Goal: Task Accomplishment & Management: Manage account settings

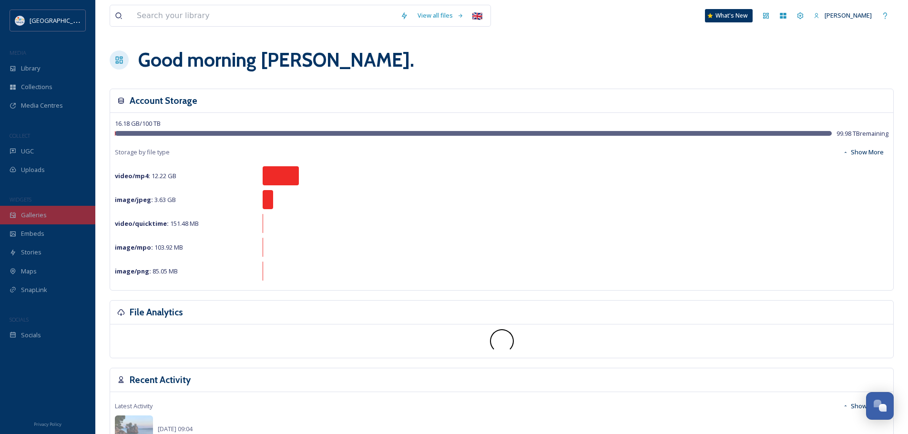
click at [50, 218] on div "Galleries" at bounding box center [47, 215] width 95 height 19
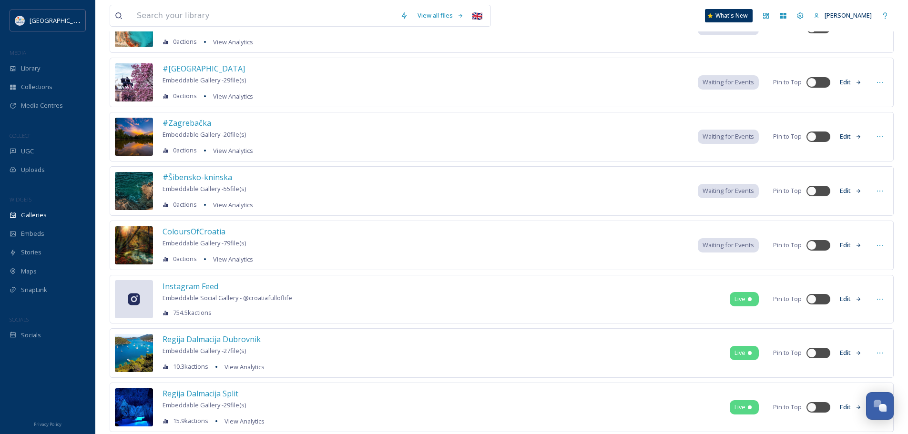
scroll to position [2146, 0]
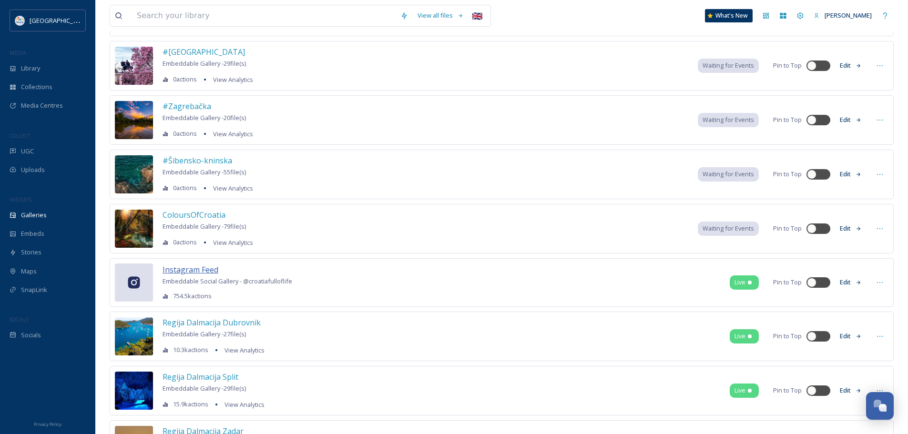
click at [169, 267] on span "Instagram Feed" at bounding box center [191, 270] width 56 height 10
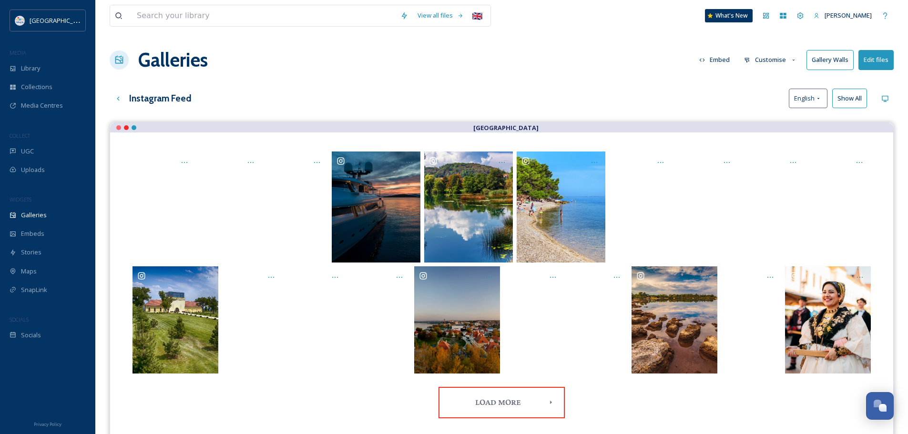
click at [876, 59] on button "Edit files" at bounding box center [876, 60] width 35 height 20
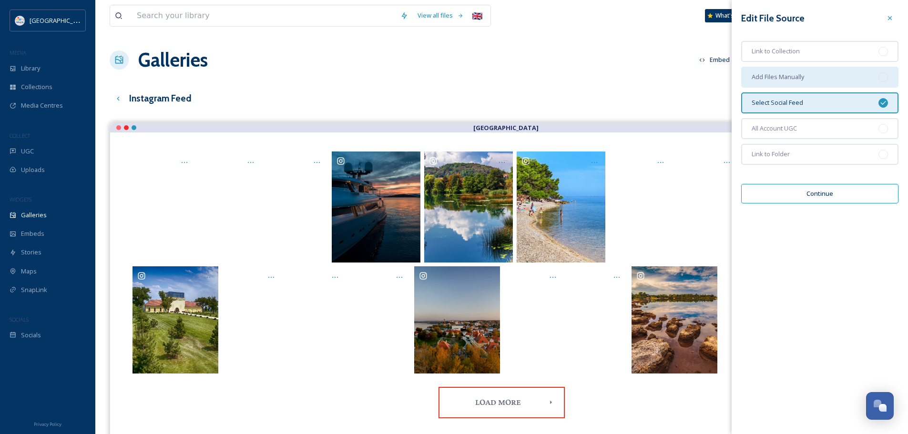
click at [761, 78] on span "Add Files Manually" at bounding box center [778, 76] width 52 height 9
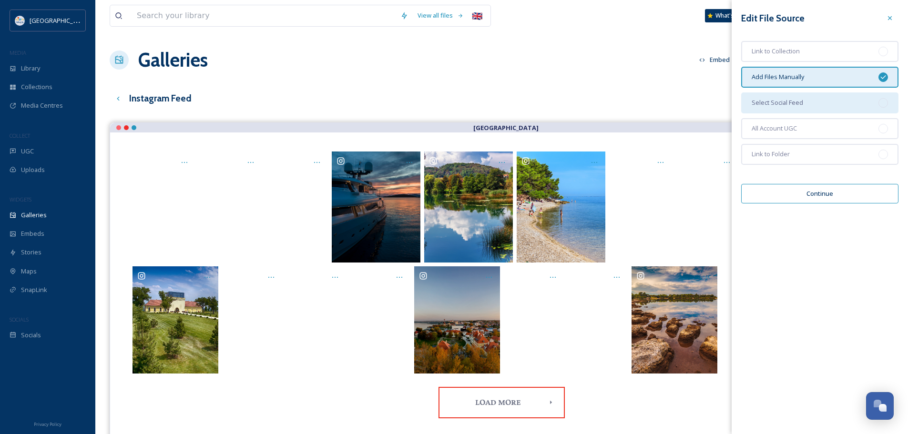
click at [808, 100] on div "Select Social Feed" at bounding box center [819, 103] width 157 height 21
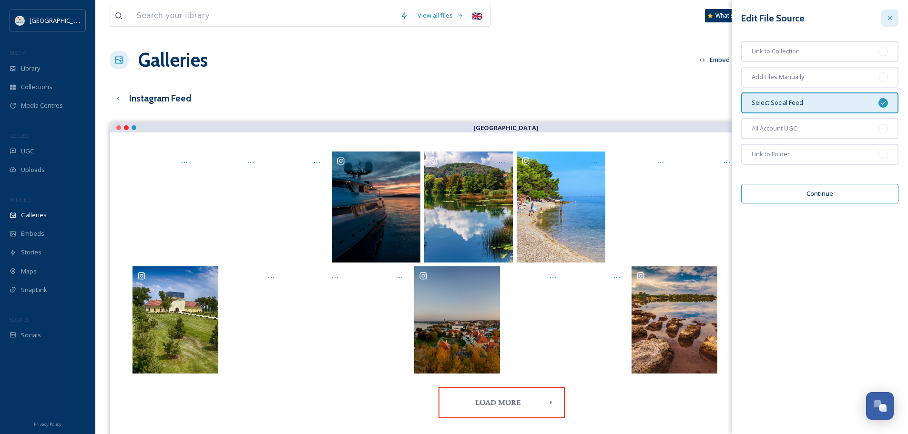
click at [890, 17] on icon at bounding box center [890, 18] width 8 height 8
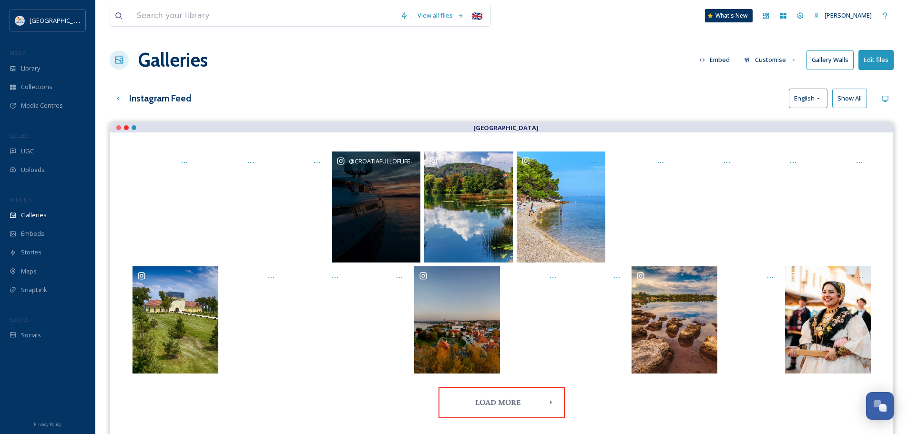
drag, startPoint x: 216, startPoint y: 182, endPoint x: 417, endPoint y: 197, distance: 200.8
click at [417, 197] on div "@ croatiafulloflife" at bounding box center [501, 207] width 745 height 111
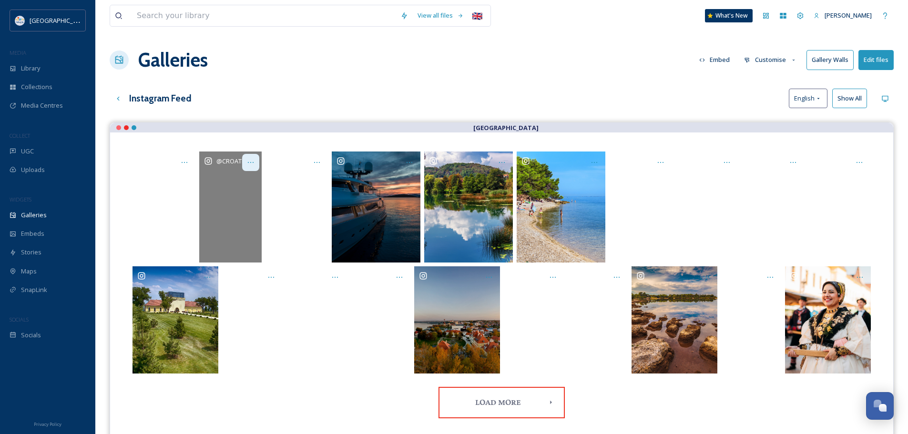
click at [251, 160] on icon "Opens media popup. Media description: undefined." at bounding box center [251, 163] width 8 height 8
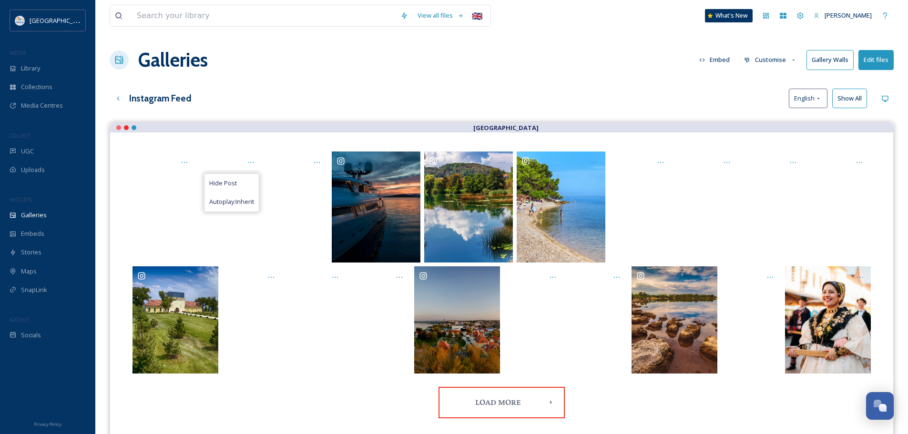
click at [295, 90] on div "Instagram Feed English Show All" at bounding box center [502, 99] width 784 height 20
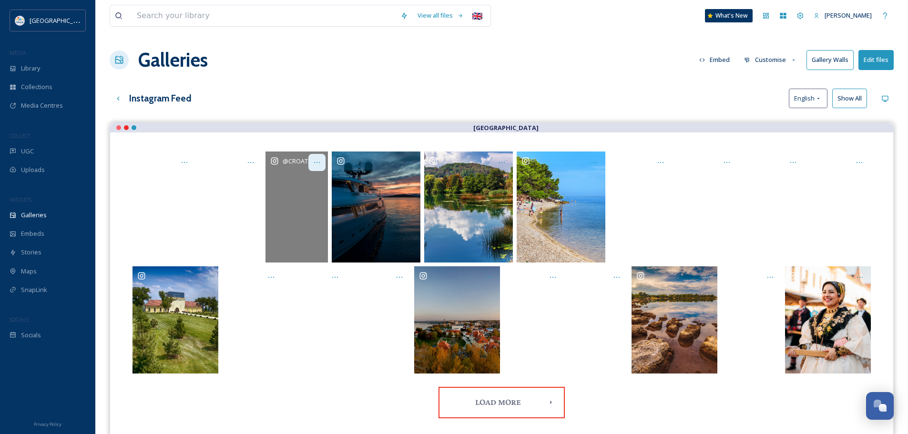
click at [321, 159] on div "Opens media popup. Media description: undefined." at bounding box center [317, 162] width 17 height 17
click at [294, 183] on span "Hide Post" at bounding box center [290, 183] width 28 height 9
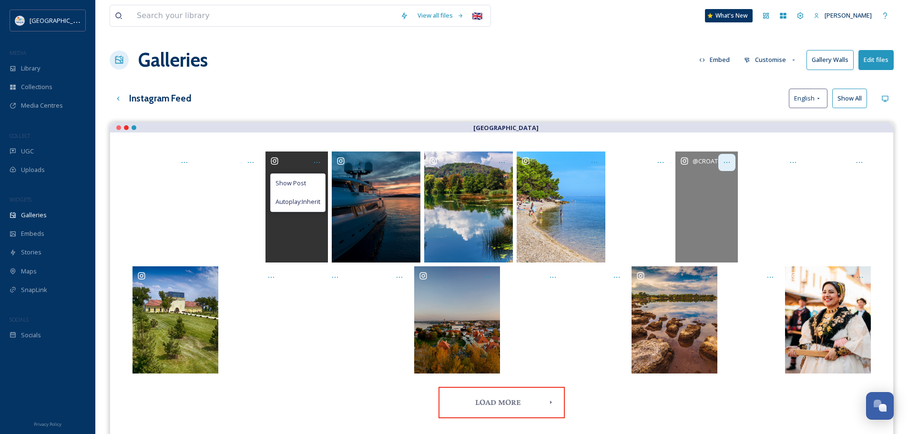
click at [725, 163] on icon "Opens media popup. Media description: undefined." at bounding box center [727, 162] width 6 height 1
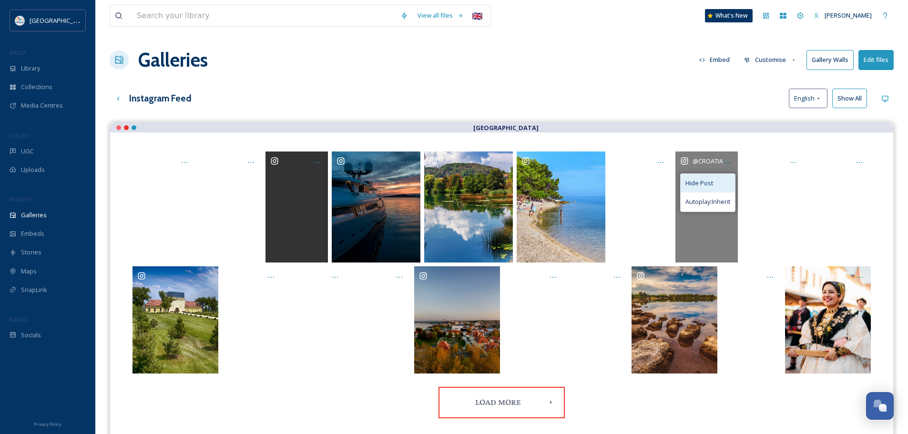
click at [708, 183] on span "Hide Post" at bounding box center [700, 183] width 28 height 9
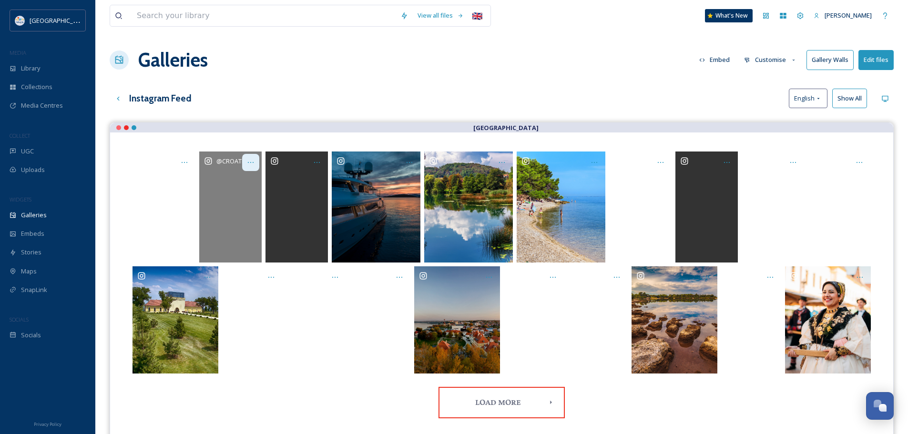
click at [251, 162] on icon "Opens media popup. Media description: undefined." at bounding box center [251, 163] width 8 height 8
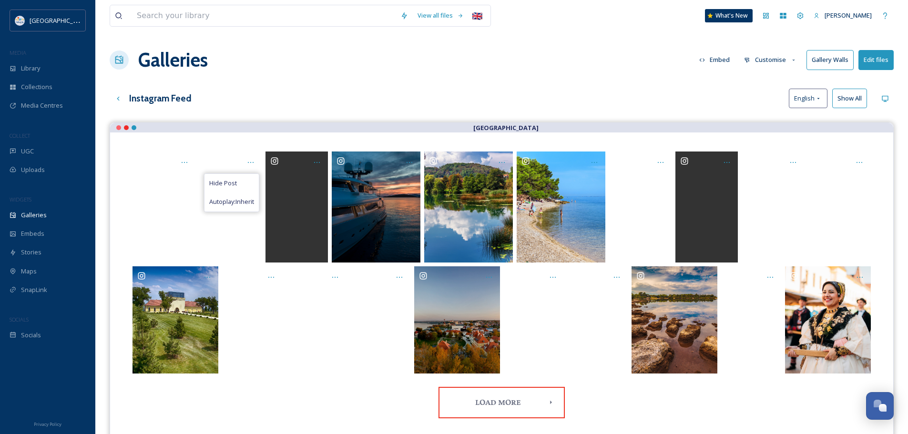
click at [294, 103] on div "Instagram Feed English Show All" at bounding box center [502, 99] width 784 height 20
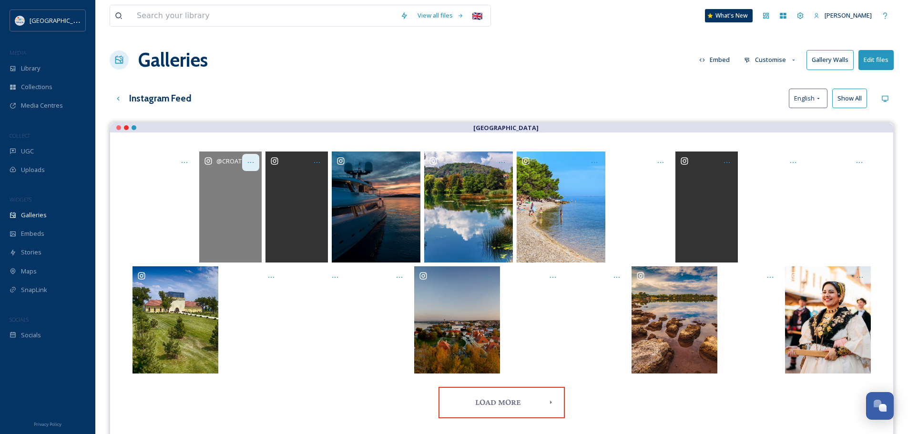
click at [249, 162] on icon "Opens media popup. Media description: undefined." at bounding box center [251, 163] width 8 height 8
click at [232, 183] on span "Hide Post" at bounding box center [223, 183] width 28 height 9
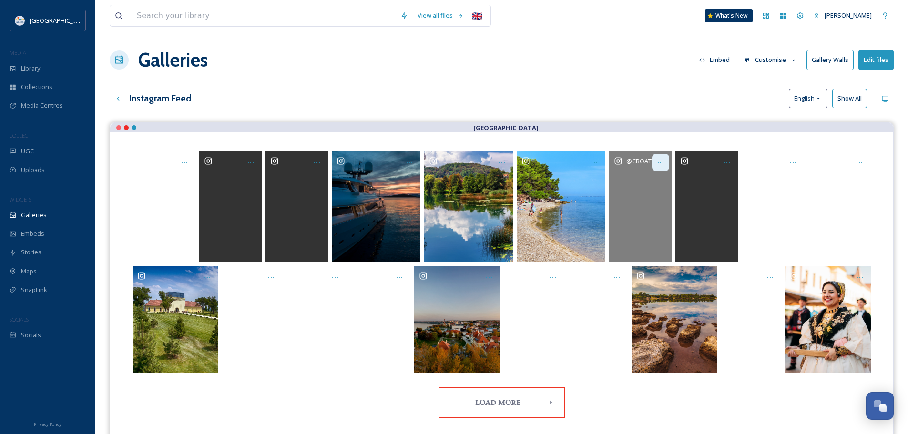
click at [660, 163] on icon "Opens media popup. Media description: undefined." at bounding box center [661, 163] width 8 height 8
click at [626, 179] on span "Hide Post" at bounding box center [633, 183] width 28 height 9
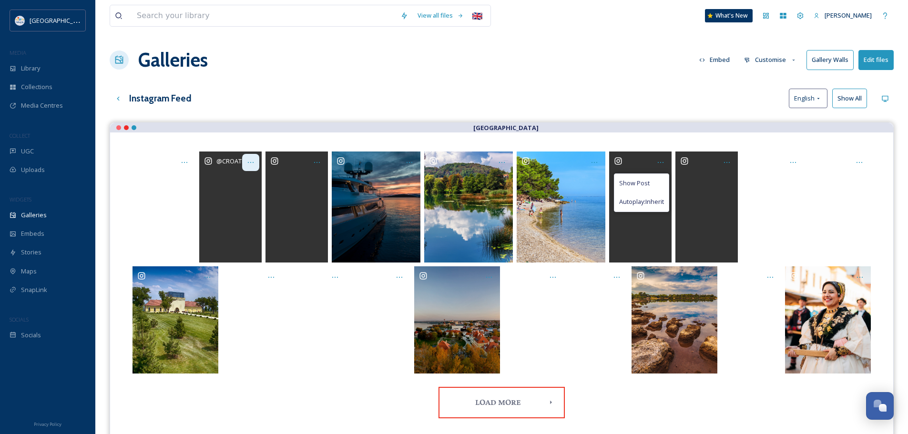
click at [254, 159] on icon "Opens media popup. Media description: undefined." at bounding box center [251, 163] width 8 height 8
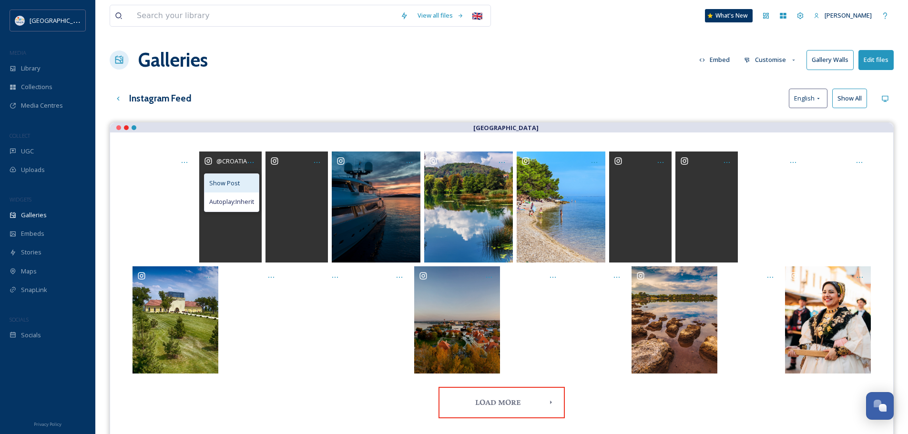
click at [234, 182] on span "Show Post" at bounding box center [224, 183] width 31 height 9
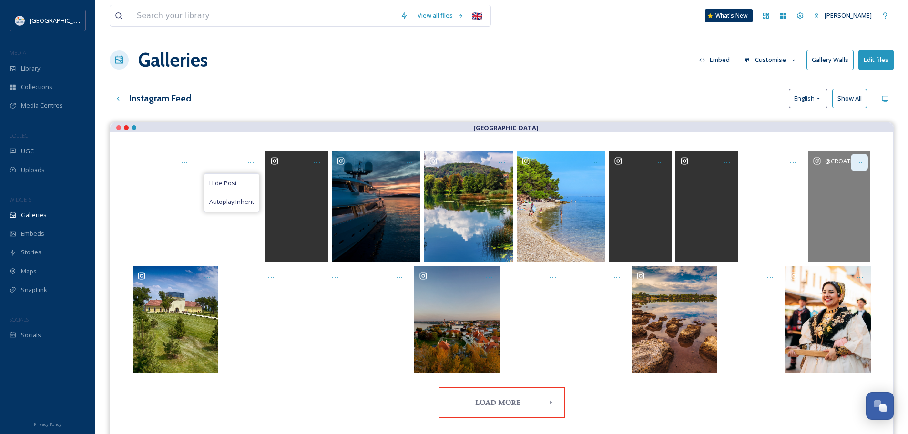
click at [862, 160] on icon "Opens media popup. Media description: undefined." at bounding box center [860, 163] width 8 height 8
click at [830, 180] on span "Hide Post" at bounding box center [832, 183] width 28 height 9
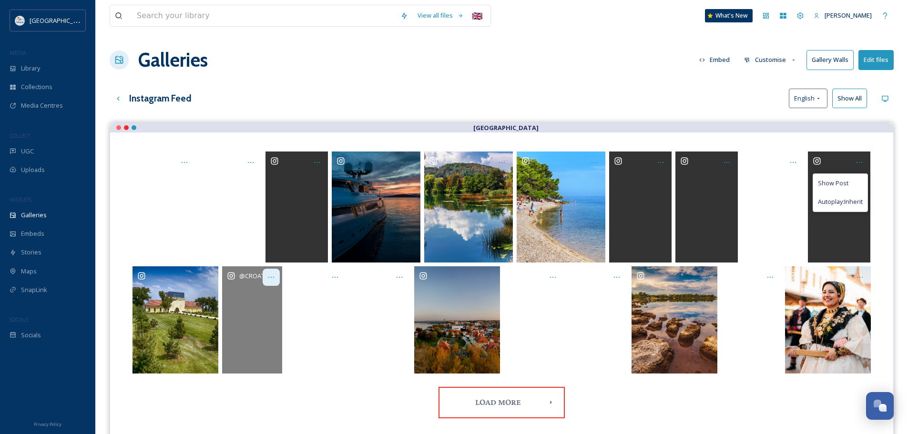
click at [274, 278] on icon "Opens media popup. Media description: undefined." at bounding box center [271, 278] width 8 height 8
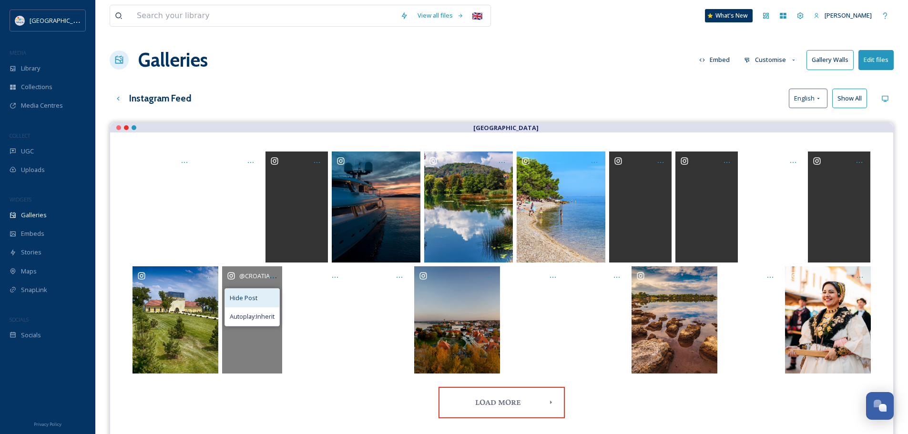
click at [247, 299] on span "Hide Post" at bounding box center [244, 298] width 28 height 9
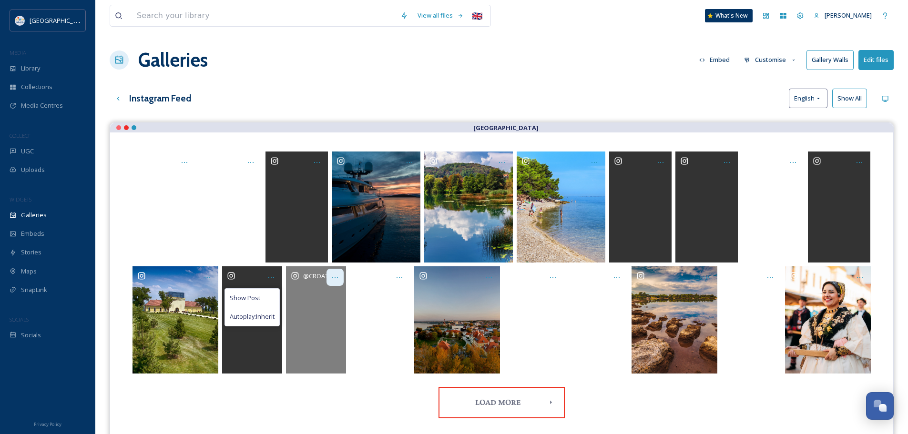
click at [338, 275] on icon "Opens media popup. Media description: undefined." at bounding box center [335, 278] width 8 height 8
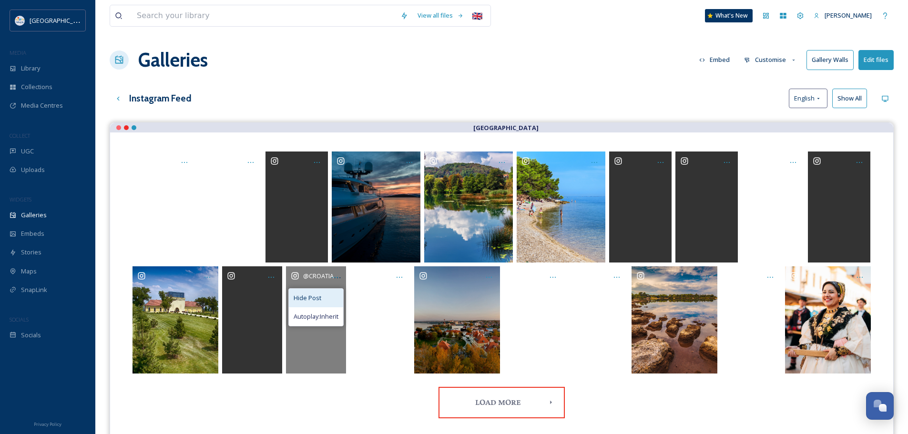
click at [314, 299] on span "Hide Post" at bounding box center [308, 298] width 28 height 9
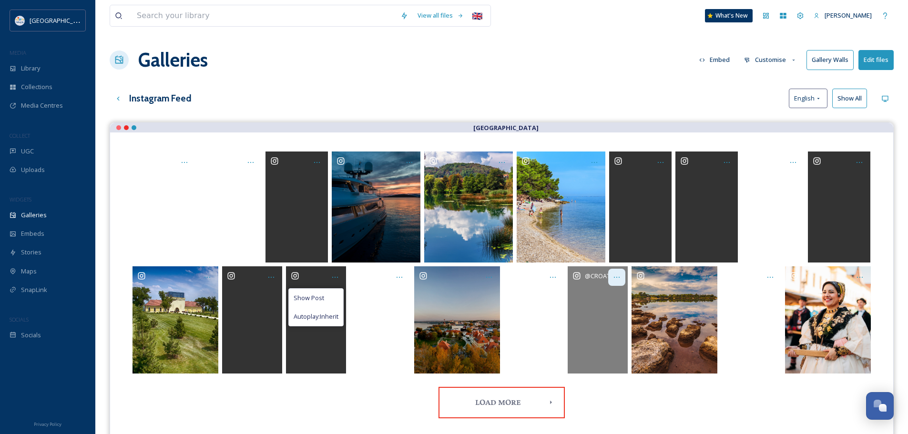
click at [624, 274] on div "Opens media popup. Media description: undefined." at bounding box center [616, 277] width 17 height 17
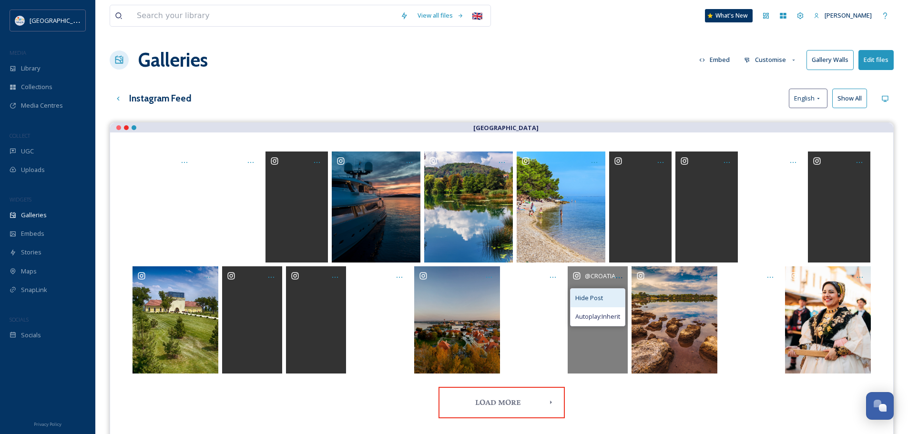
click at [588, 297] on span "Hide Post" at bounding box center [590, 298] width 28 height 9
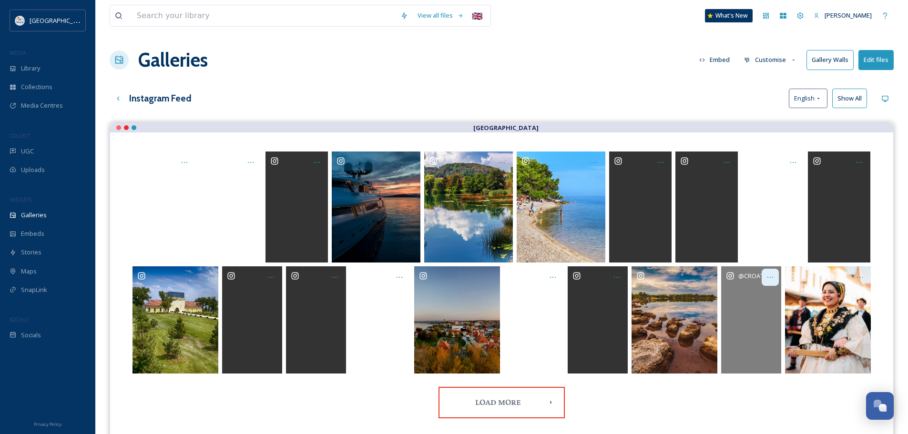
click at [772, 279] on icon "Opens media popup. Media description: undefined." at bounding box center [771, 278] width 8 height 8
click at [763, 297] on div "Hide Post" at bounding box center [751, 298] width 54 height 19
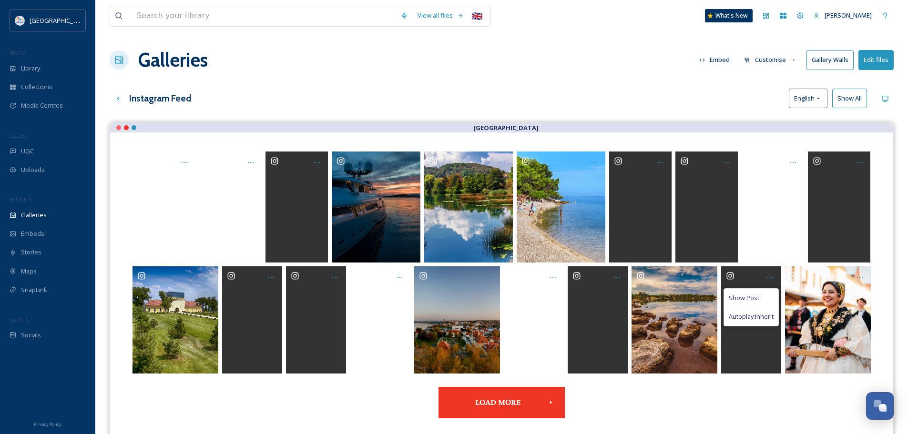
click at [500, 406] on button "Load More" at bounding box center [502, 403] width 126 height 32
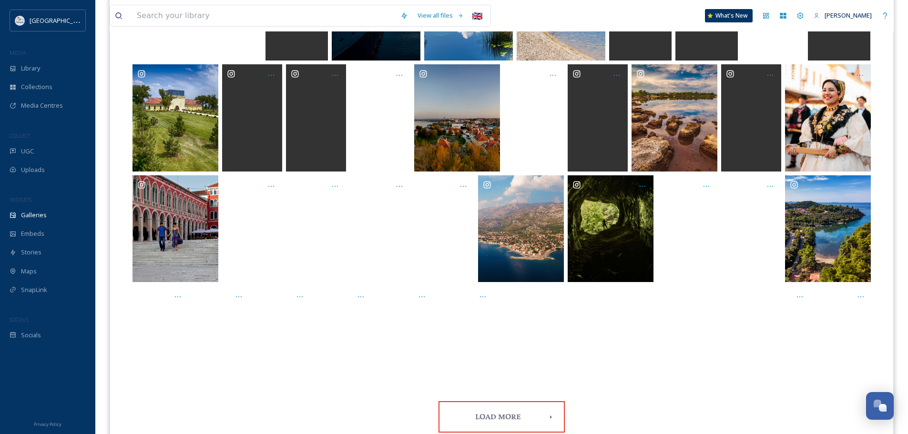
scroll to position [244, 0]
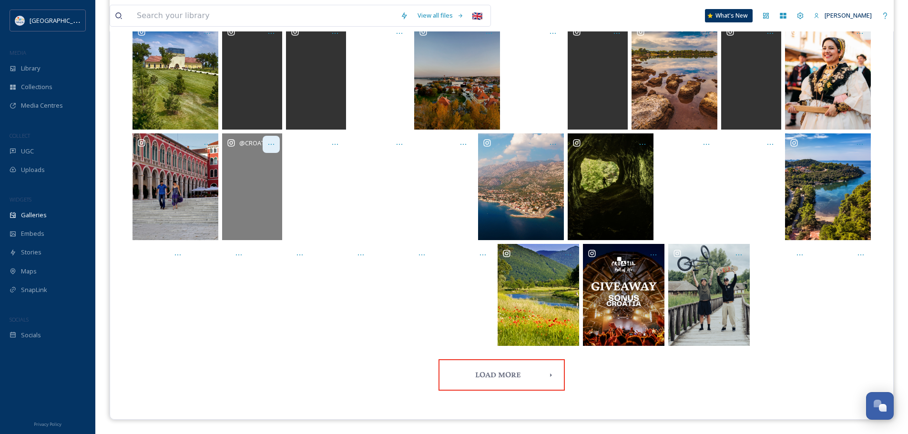
click at [271, 142] on icon "Opens media popup. Media description: undefined." at bounding box center [271, 145] width 8 height 8
click at [259, 161] on div "Hide Post" at bounding box center [252, 165] width 54 height 19
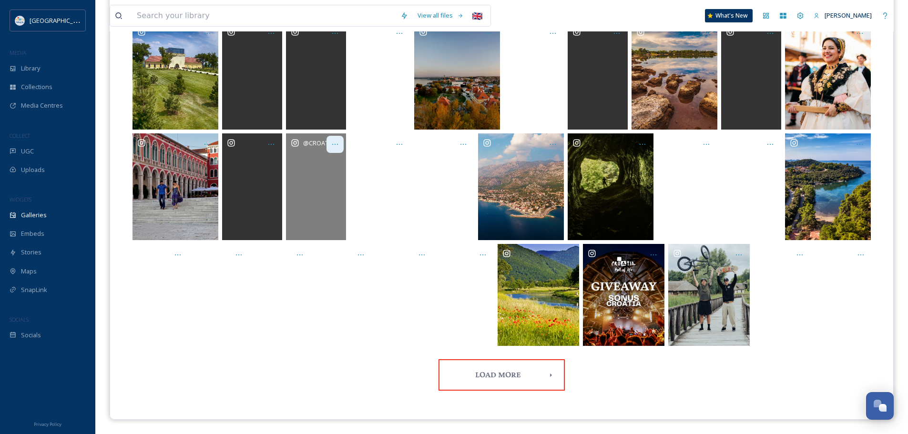
click at [334, 144] on icon "Opens media popup. Media description: undefined." at bounding box center [335, 145] width 8 height 8
click at [322, 164] on div "Hide Post" at bounding box center [316, 165] width 54 height 19
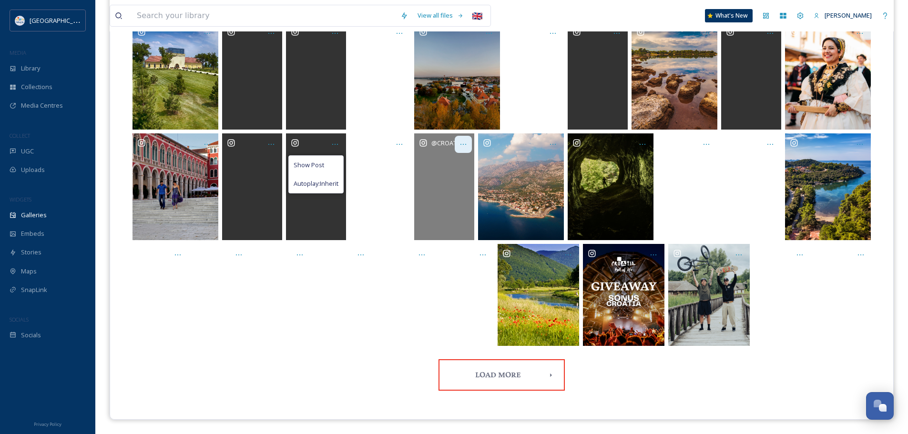
click at [463, 145] on icon "Opens media popup. Media description: undefined." at bounding box center [464, 145] width 8 height 8
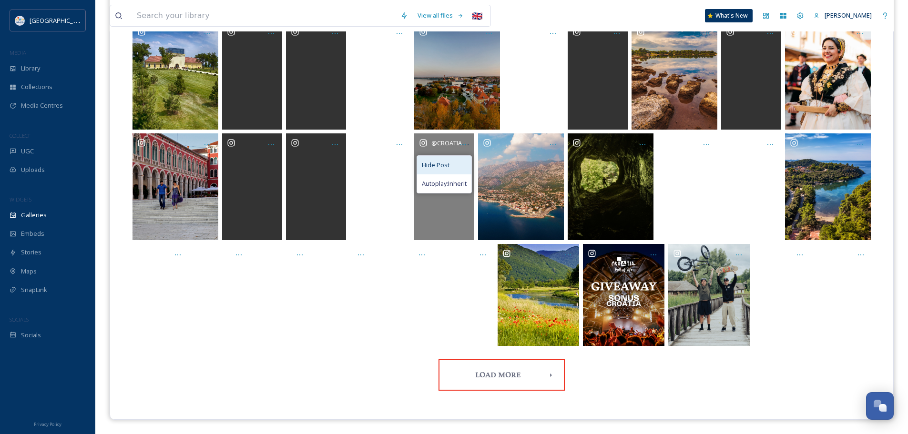
click at [442, 163] on span "Hide Post" at bounding box center [436, 165] width 28 height 9
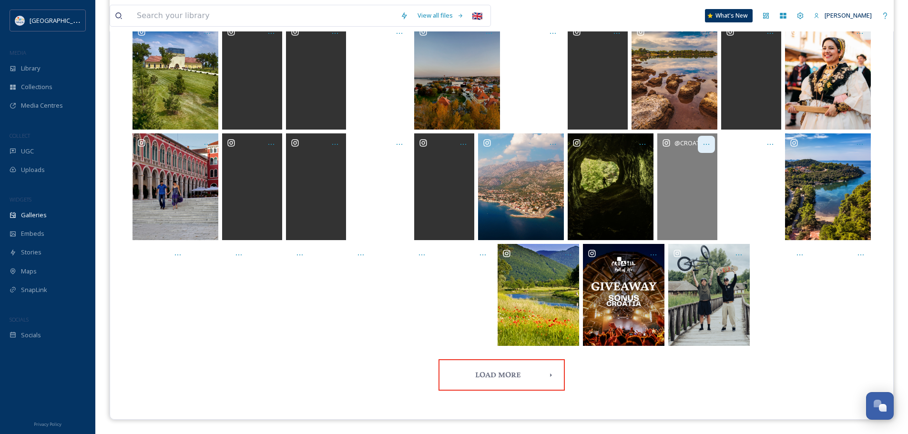
click at [709, 144] on icon "Opens media popup. Media description: undefined." at bounding box center [707, 144] width 6 height 1
click at [699, 168] on div "Hide Post" at bounding box center [687, 165] width 54 height 19
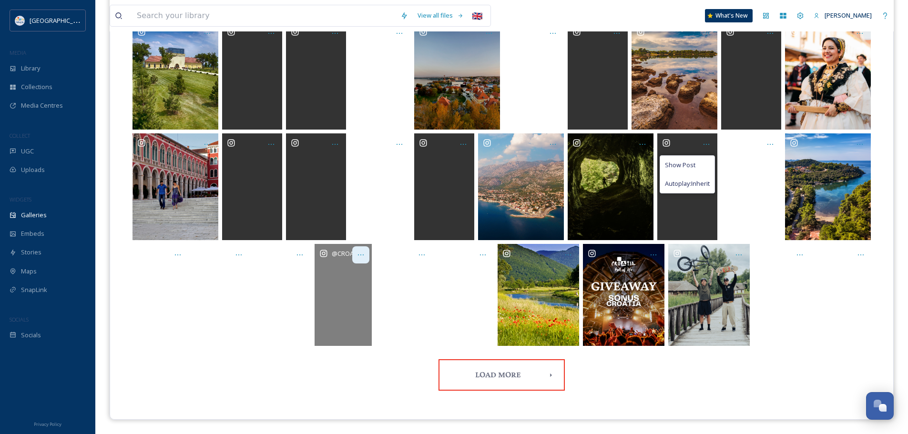
click at [360, 257] on icon "Opens media popup. Media description: undefined." at bounding box center [361, 255] width 8 height 8
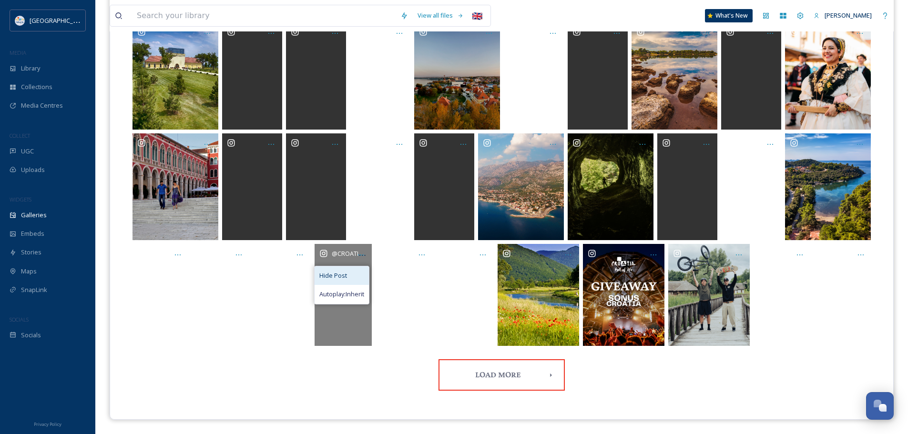
click at [357, 272] on div "Hide Post" at bounding box center [342, 276] width 54 height 19
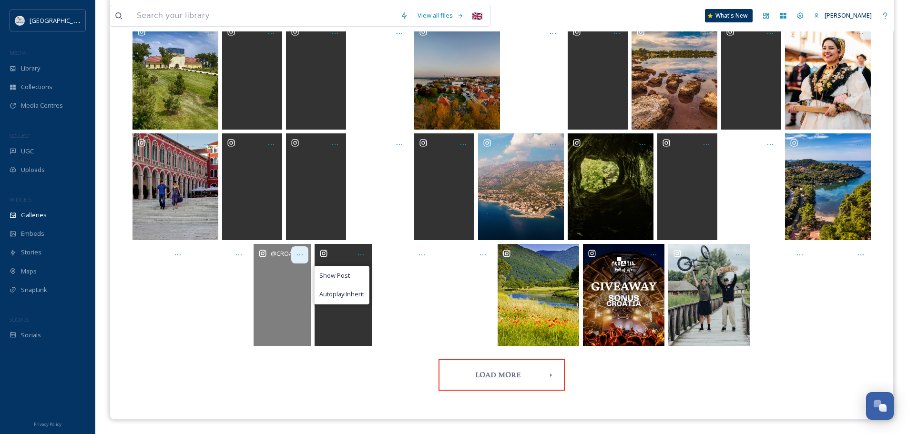
click at [304, 253] on icon "Opens media popup. Media description: undefined." at bounding box center [300, 255] width 8 height 8
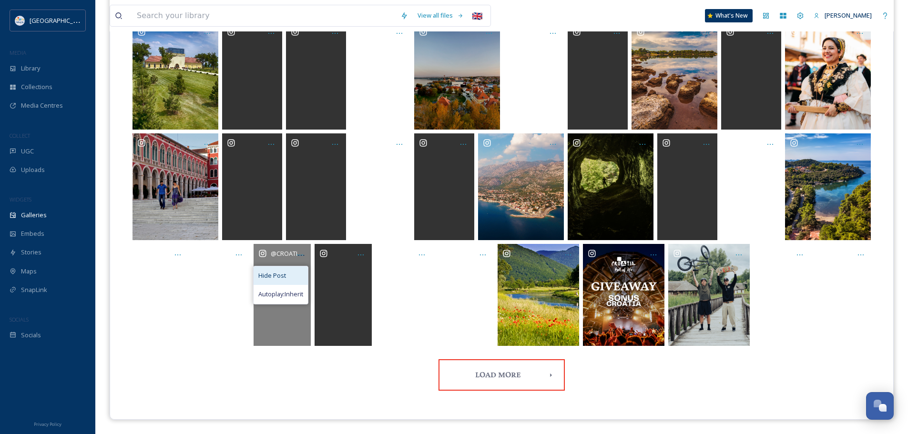
click at [280, 272] on span "Hide Post" at bounding box center [272, 275] width 28 height 9
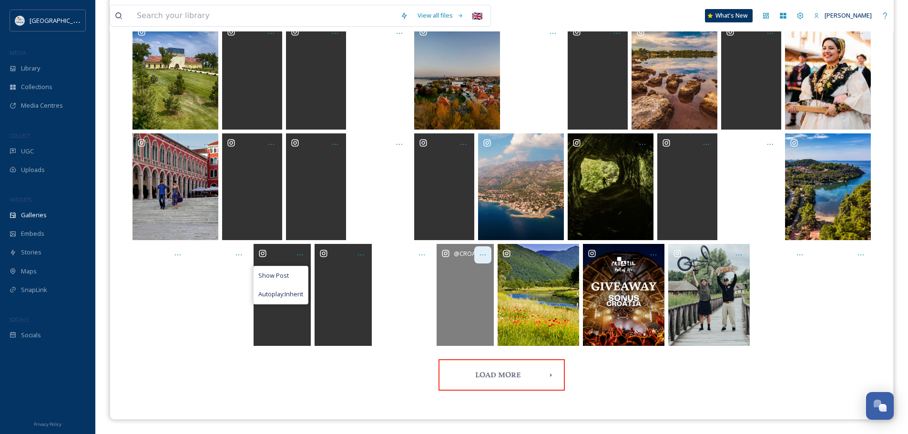
click at [483, 256] on icon "Opens media popup. Media description: undefined." at bounding box center [483, 255] width 8 height 8
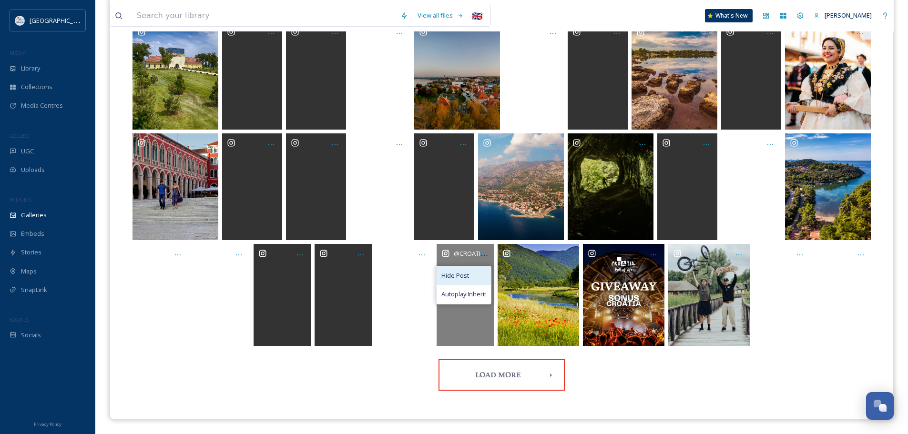
click at [473, 275] on div "Hide Post" at bounding box center [464, 276] width 54 height 19
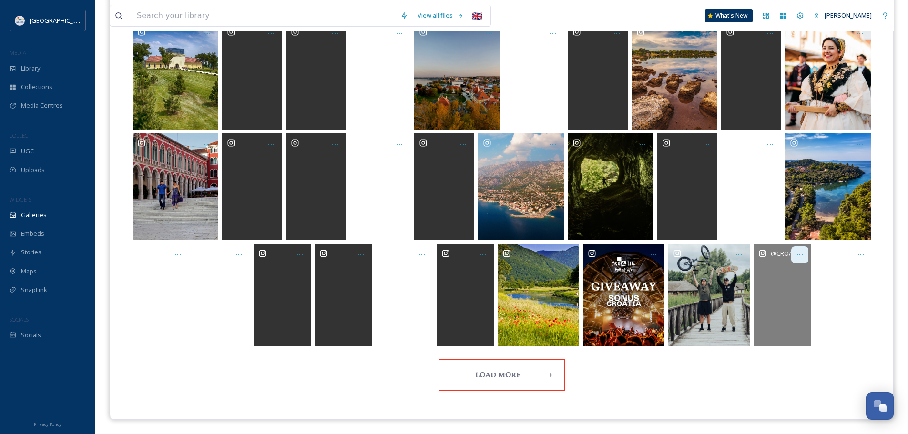
click at [801, 254] on icon "Opens media popup. Media description: undefined." at bounding box center [800, 255] width 8 height 8
click at [776, 274] on span "Hide Post" at bounding box center [773, 275] width 28 height 9
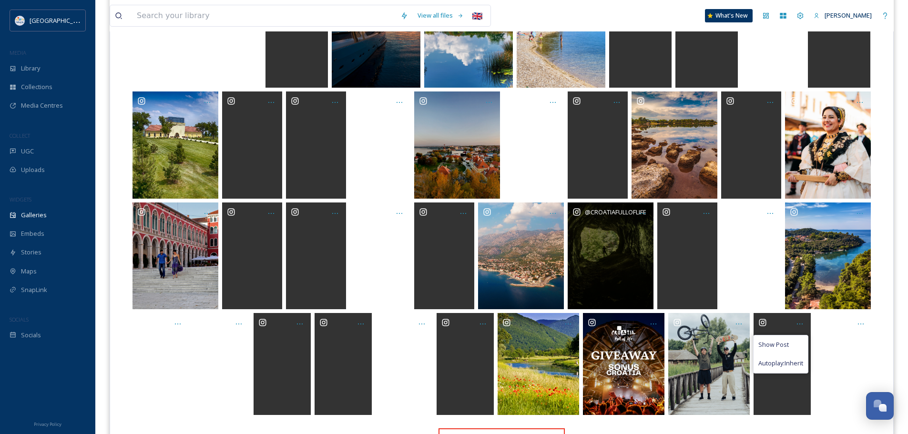
scroll to position [196, 0]
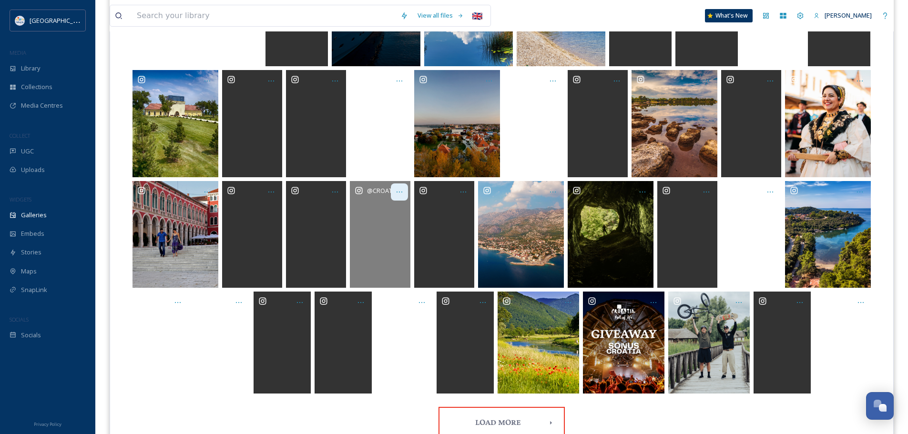
click at [400, 192] on icon "Opens media popup. Media description: undefined." at bounding box center [400, 192] width 8 height 8
click at [377, 210] on span "Hide Post" at bounding box center [372, 212] width 28 height 9
